Goal: Find specific page/section: Find specific page/section

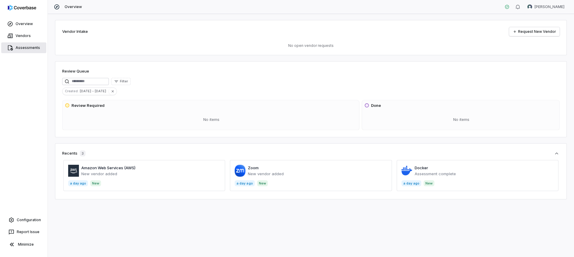
click at [23, 47] on span "Assessments" at bounding box center [28, 47] width 25 height 5
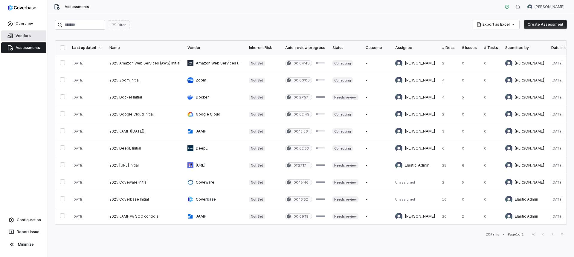
click at [23, 39] on link "Vendors" at bounding box center [23, 35] width 45 height 11
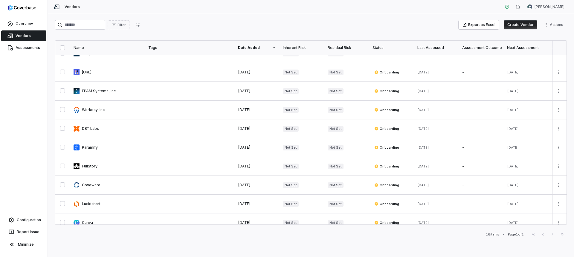
scroll to position [85, 0]
click at [90, 111] on link at bounding box center [107, 111] width 75 height 19
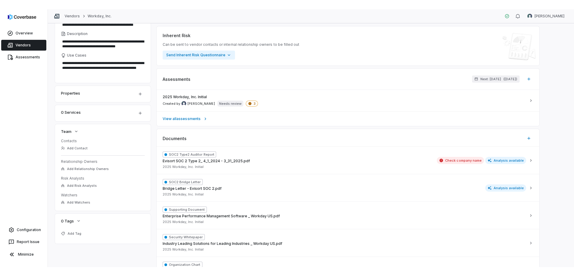
scroll to position [103, 0]
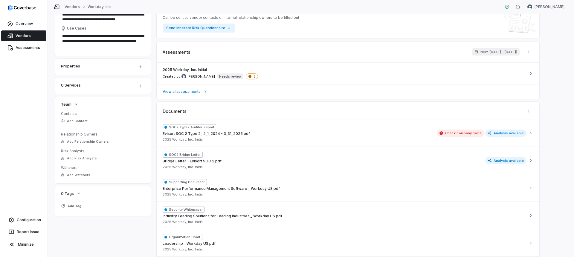
type textarea "*"
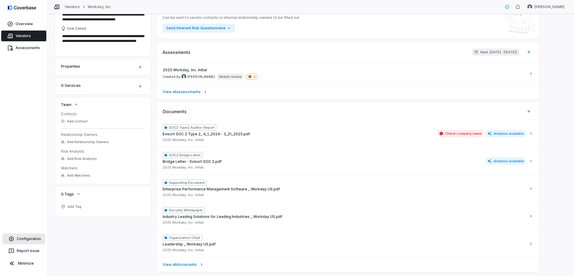
click at [27, 235] on link "Configuration" at bounding box center [23, 238] width 43 height 11
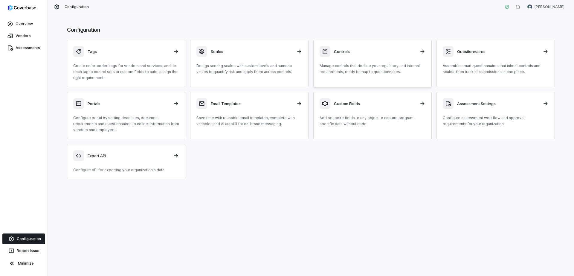
click at [384, 50] on h3 "Controls" at bounding box center [375, 51] width 82 height 5
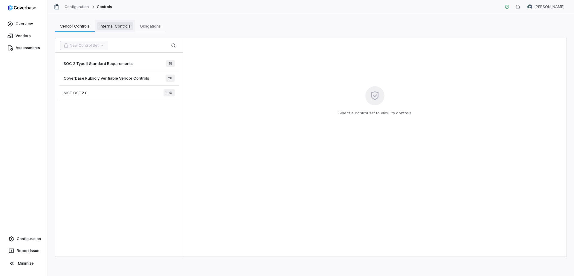
click at [124, 21] on link "Internal Controls Internal Controls" at bounding box center [115, 26] width 40 height 12
click at [144, 26] on span "Obligations" at bounding box center [150, 26] width 26 height 8
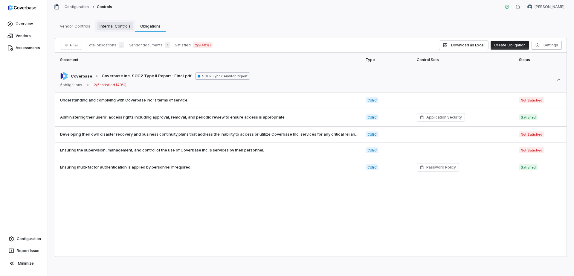
click at [117, 23] on span "Internal Controls" at bounding box center [115, 26] width 36 height 8
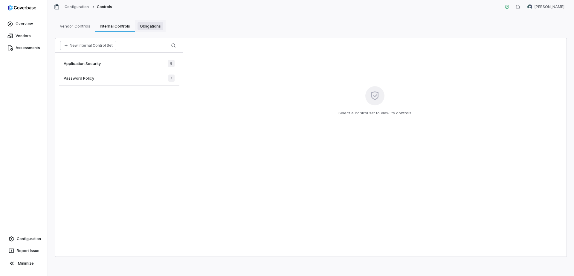
click at [150, 25] on span "Obligations" at bounding box center [150, 26] width 26 height 8
